Goal: Task Accomplishment & Management: Use online tool/utility

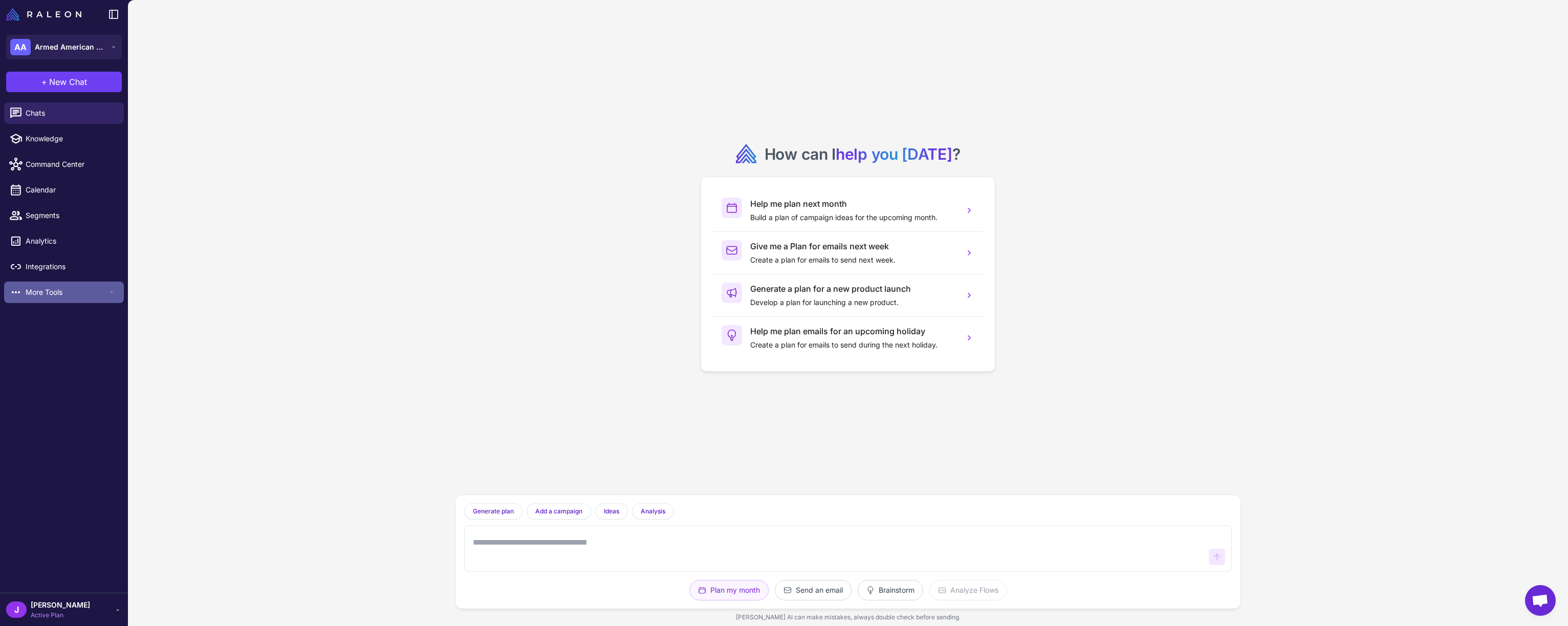
click at [99, 292] on span "More Tools" at bounding box center [66, 292] width 82 height 11
click at [63, 344] on span "Gift With Purchase" at bounding box center [56, 339] width 62 height 11
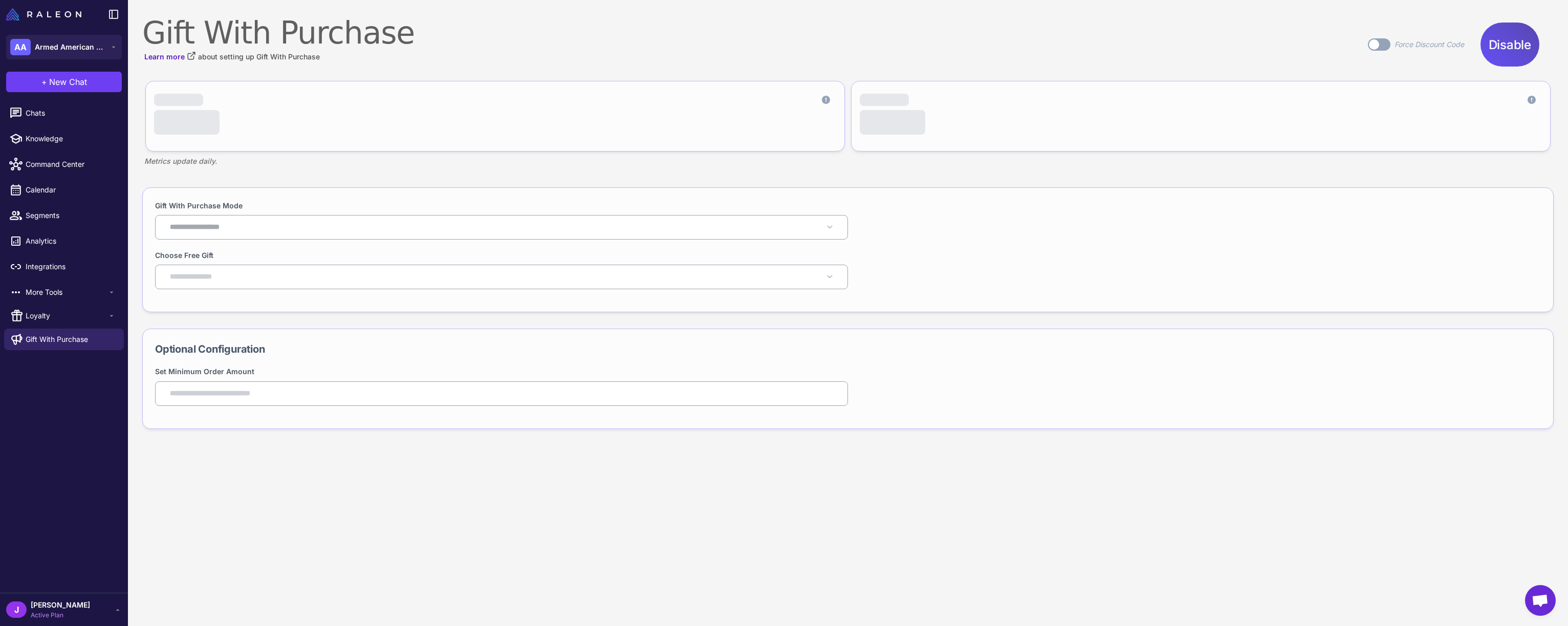
click at [1499, 46] on span "Disable" at bounding box center [1510, 45] width 42 height 34
